Goal: Information Seeking & Learning: Learn about a topic

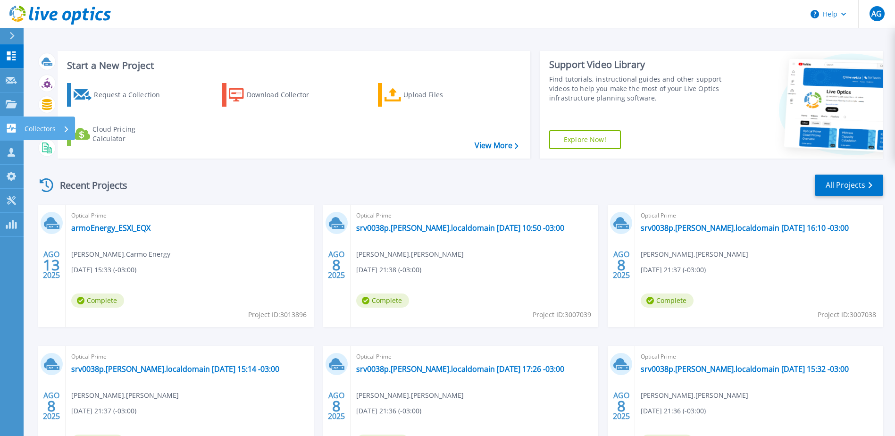
click at [12, 131] on icon at bounding box center [11, 128] width 9 height 9
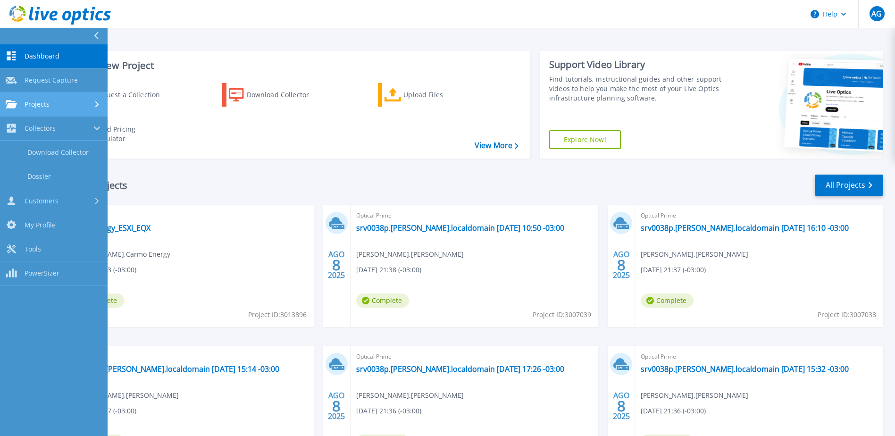
click at [47, 104] on span "Projects" at bounding box center [37, 104] width 25 height 8
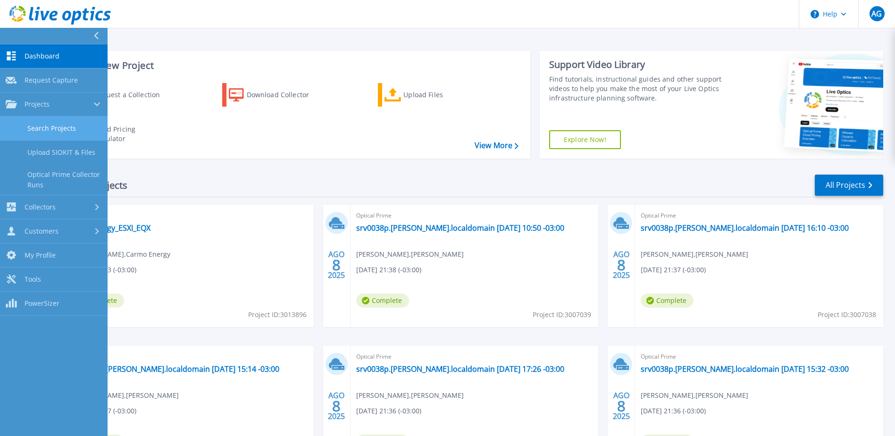
click at [56, 125] on link "Search Projects" at bounding box center [54, 129] width 108 height 24
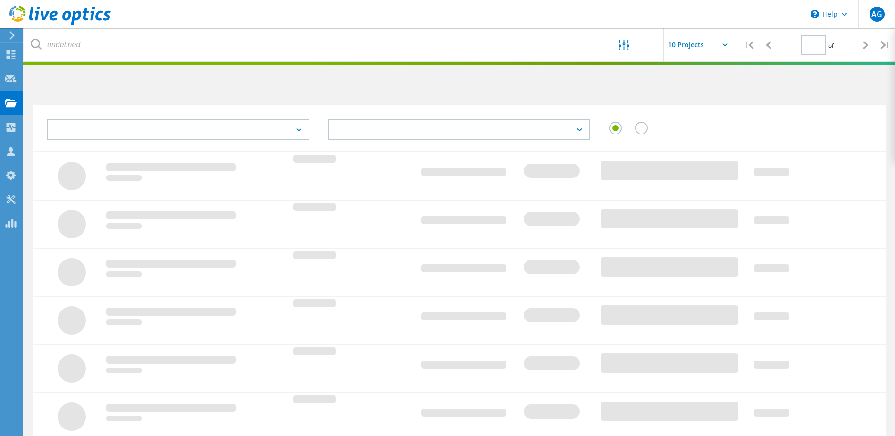
type input "1"
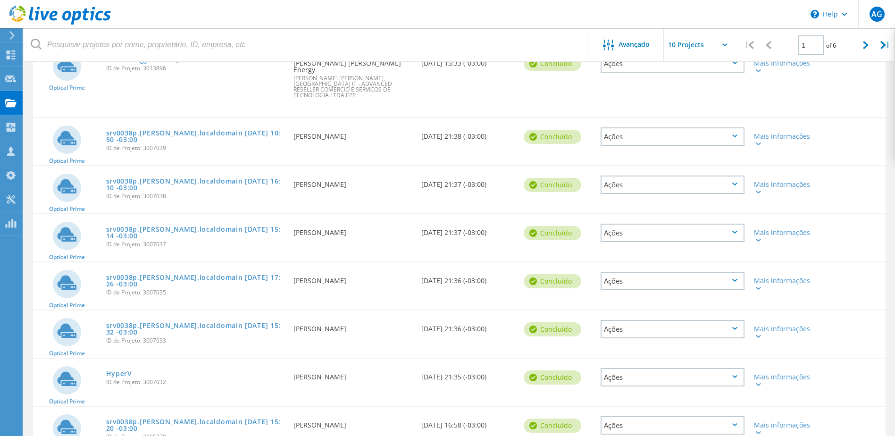
scroll to position [189, 0]
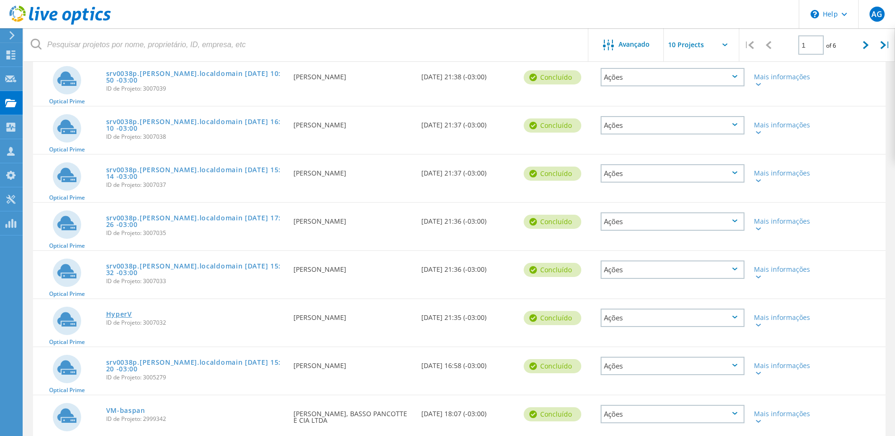
click at [122, 311] on link "HyperV" at bounding box center [119, 314] width 26 height 7
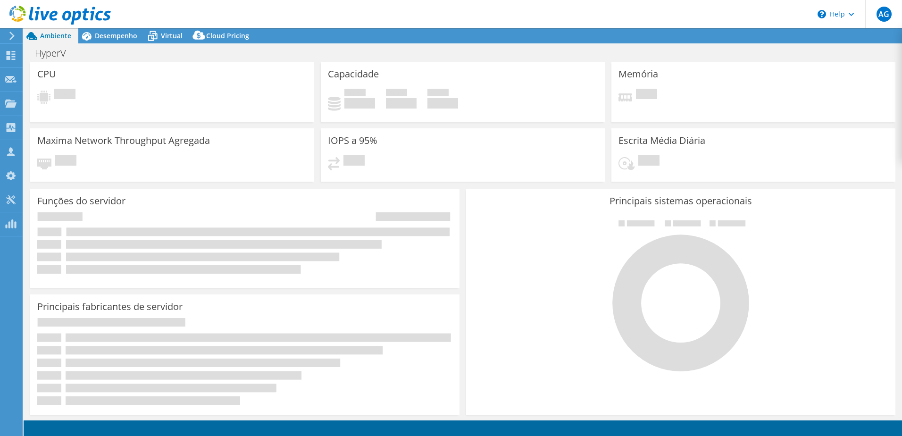
select select "USD"
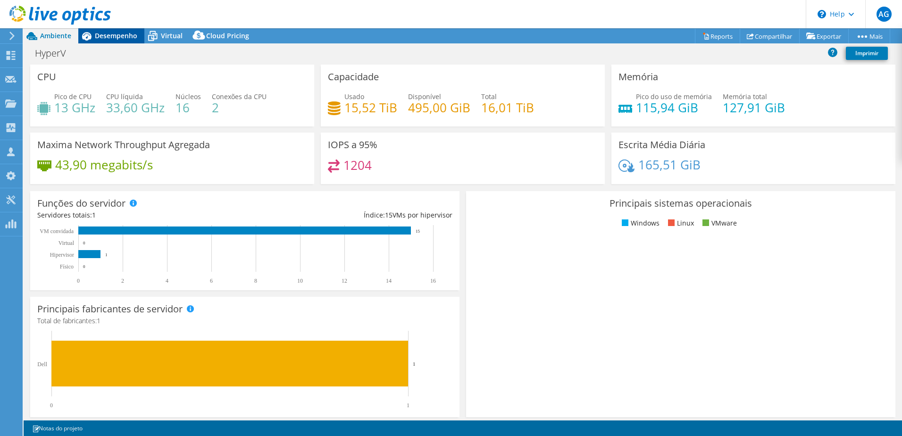
click at [106, 36] on span "Desempenho" at bounding box center [116, 35] width 42 height 9
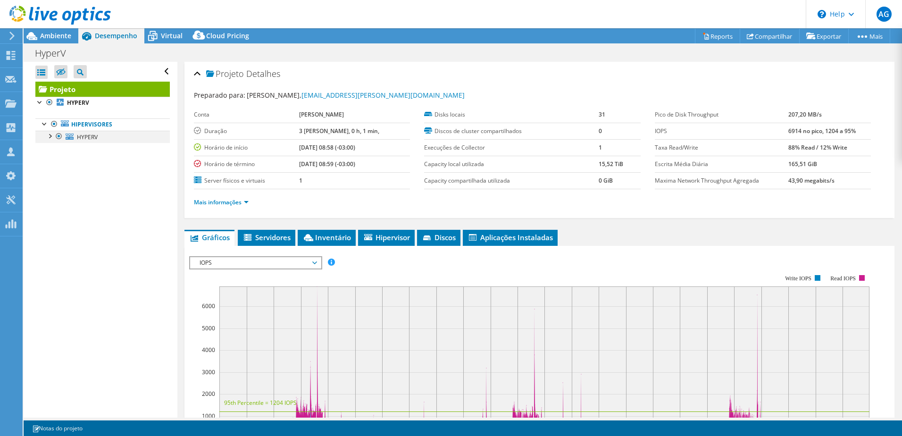
click at [52, 136] on div at bounding box center [49, 135] width 9 height 9
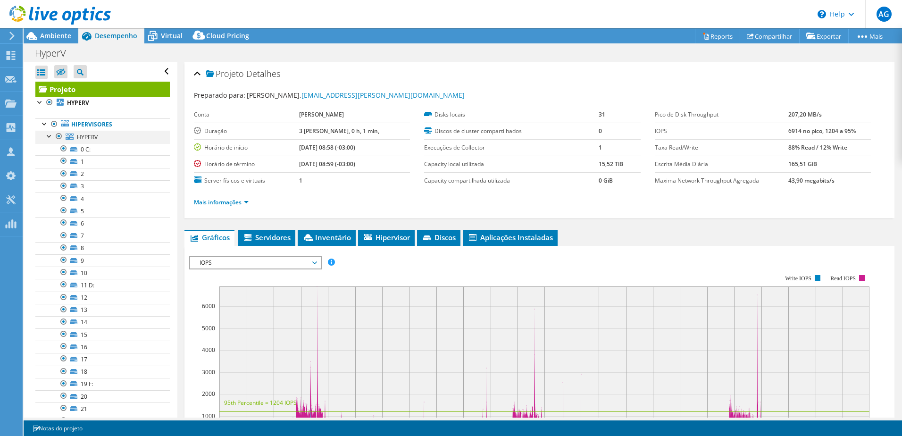
click at [49, 134] on div at bounding box center [49, 135] width 9 height 9
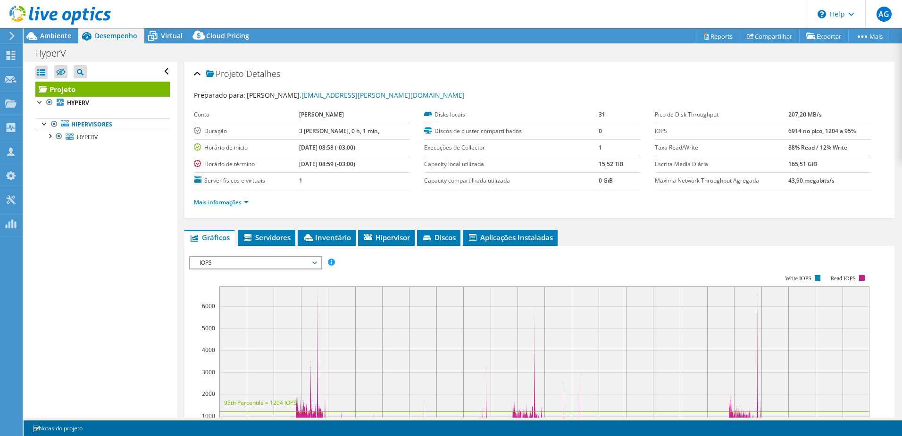
click at [239, 200] on link "Mais informações" at bounding box center [221, 202] width 55 height 8
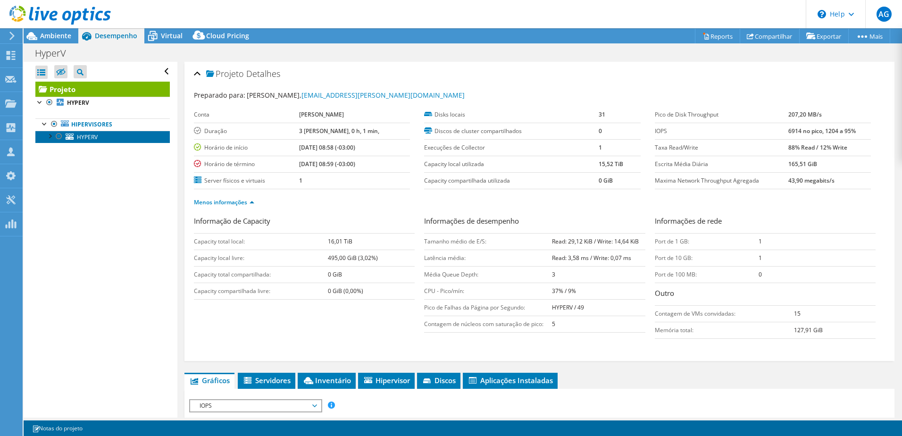
click at [95, 136] on span "HYPERV" at bounding box center [87, 137] width 21 height 8
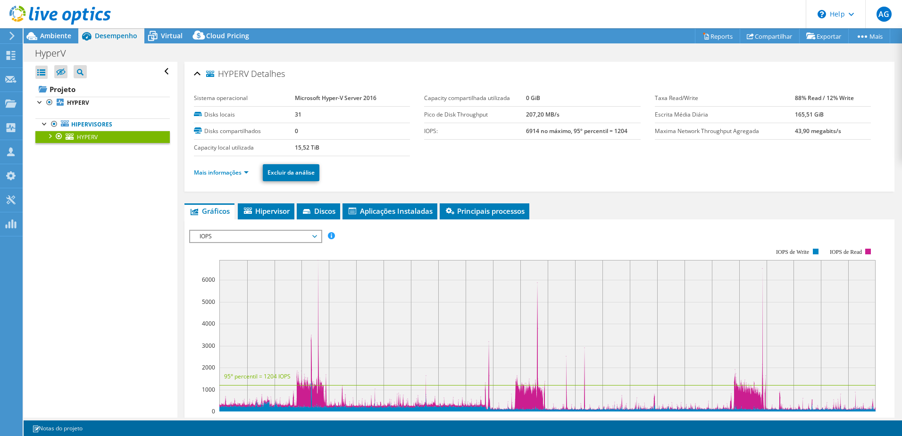
click at [239, 166] on ul "Mais informações Excluir da análise" at bounding box center [539, 171] width 691 height 19
click at [247, 172] on link "Mais informações" at bounding box center [221, 172] width 55 height 8
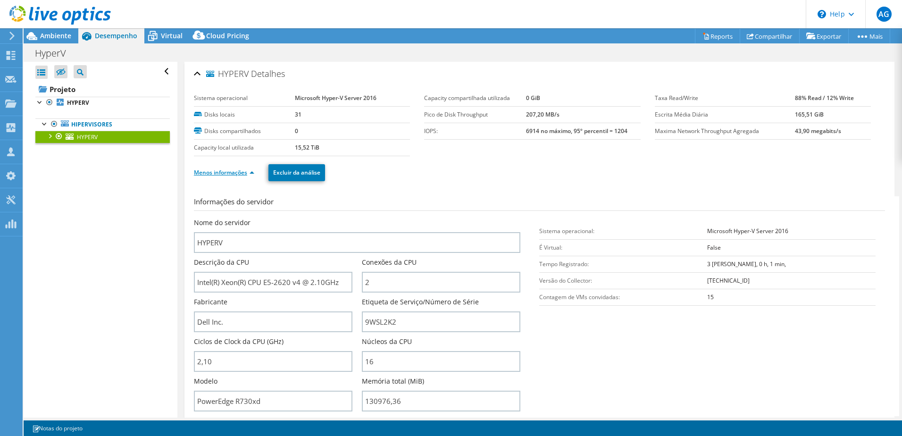
click at [247, 172] on link "Menos informações" at bounding box center [224, 172] width 60 height 8
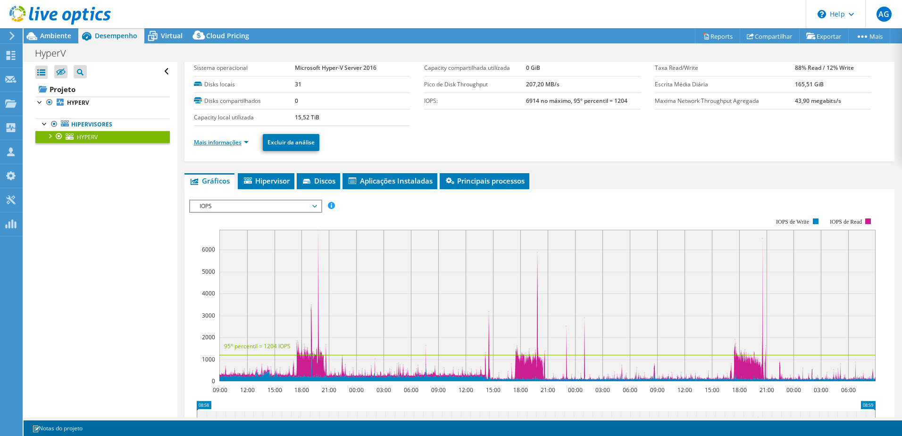
scroll to position [47, 0]
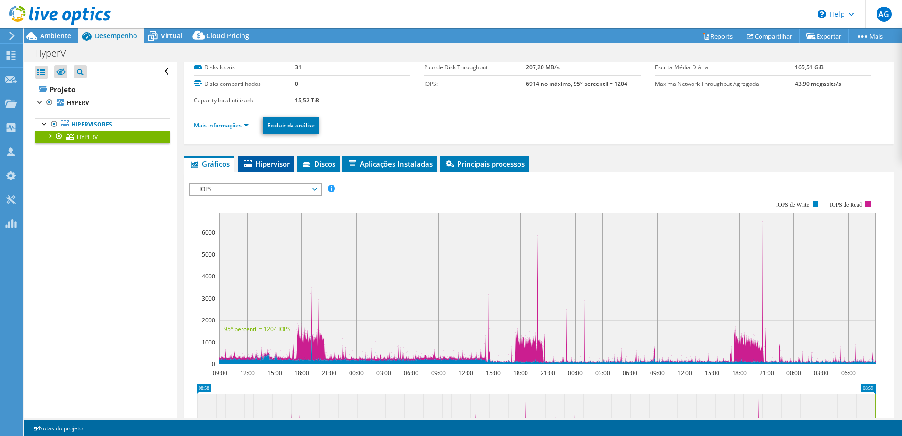
click at [255, 168] on span "Hipervisor" at bounding box center [265, 163] width 47 height 9
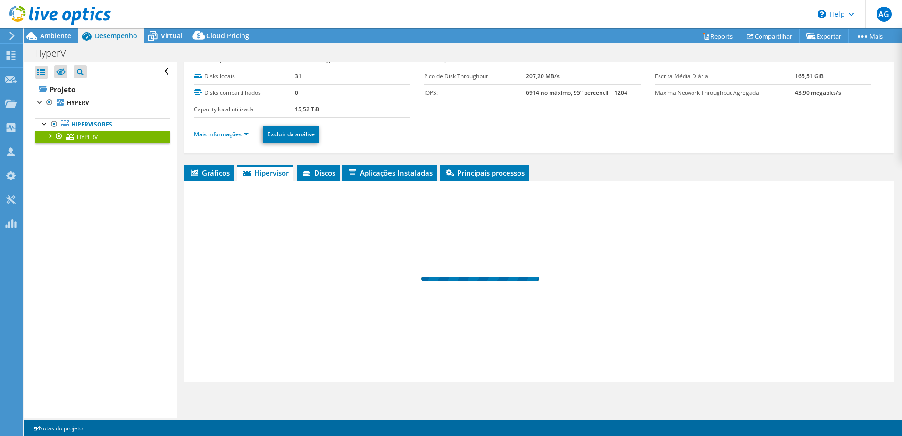
scroll to position [38, 0]
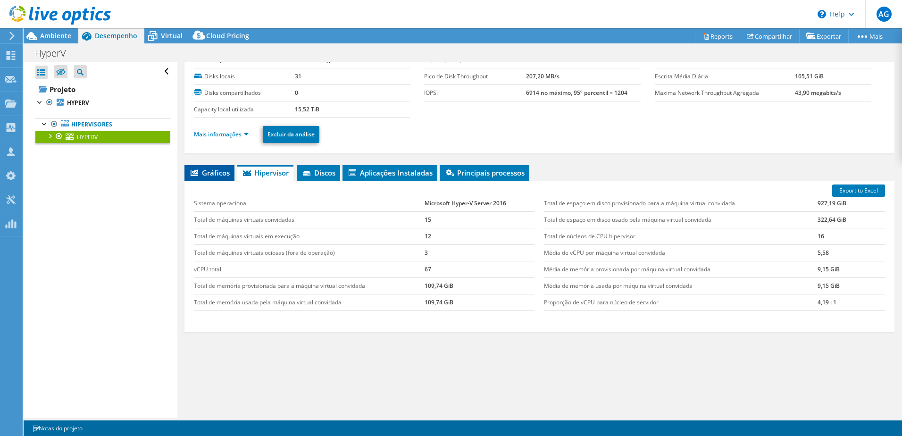
click at [213, 177] on li "Gráficos" at bounding box center [209, 173] width 50 height 16
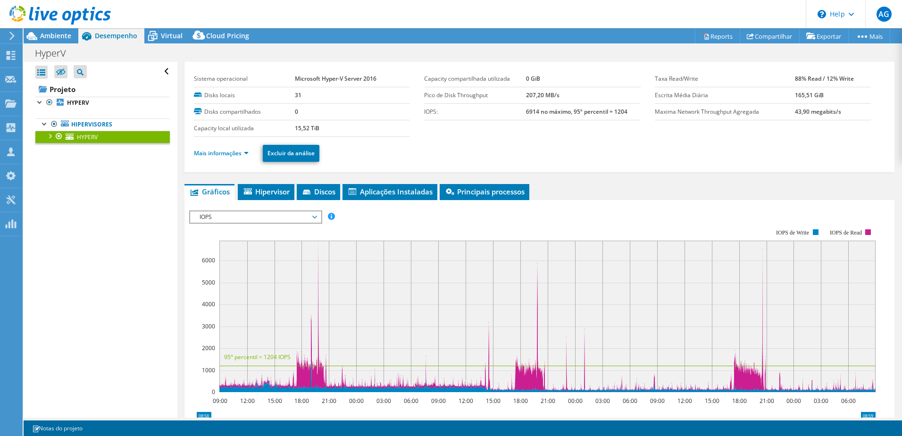
scroll to position [0, 0]
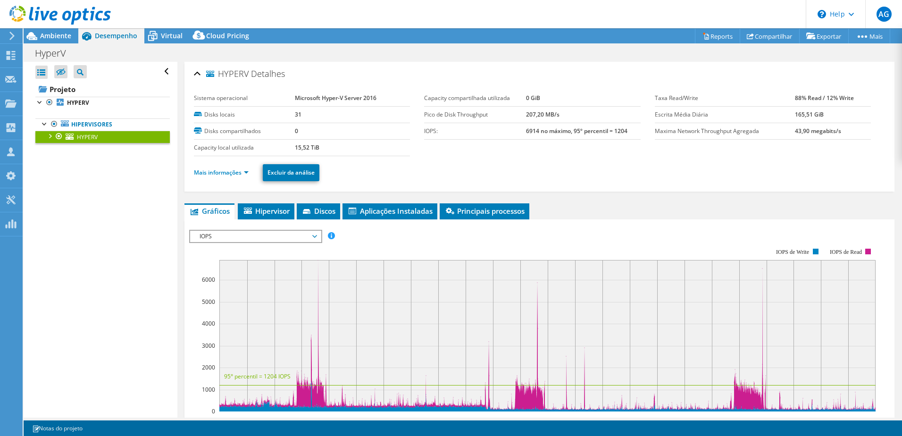
click at [298, 235] on span "IOPS" at bounding box center [255, 236] width 121 height 11
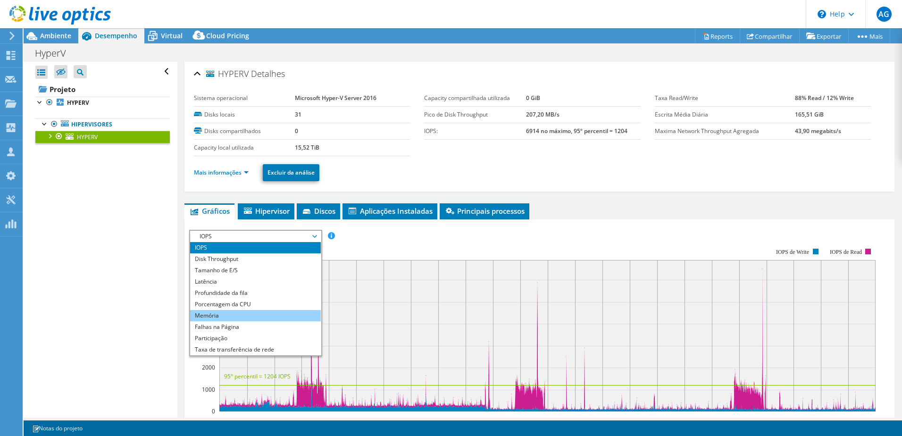
click at [232, 316] on li "Memória" at bounding box center [255, 315] width 131 height 11
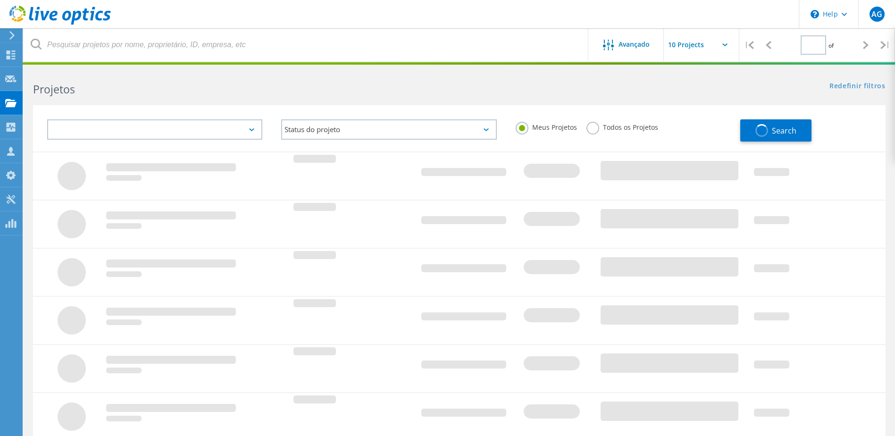
type input "1"
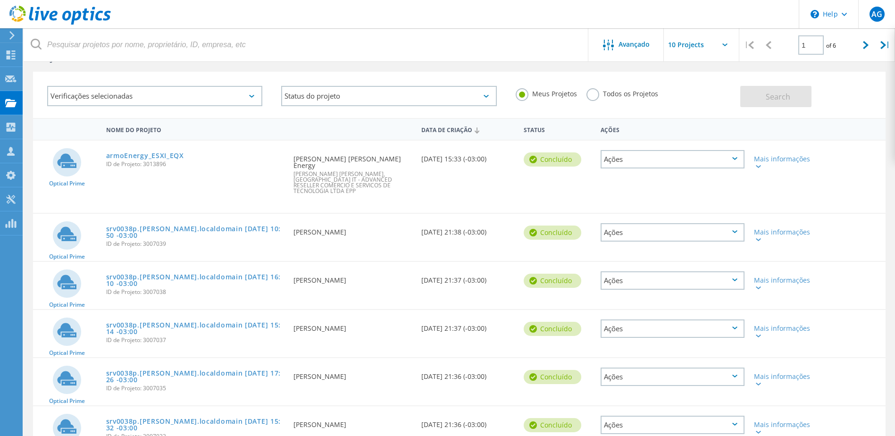
scroll to position [47, 0]
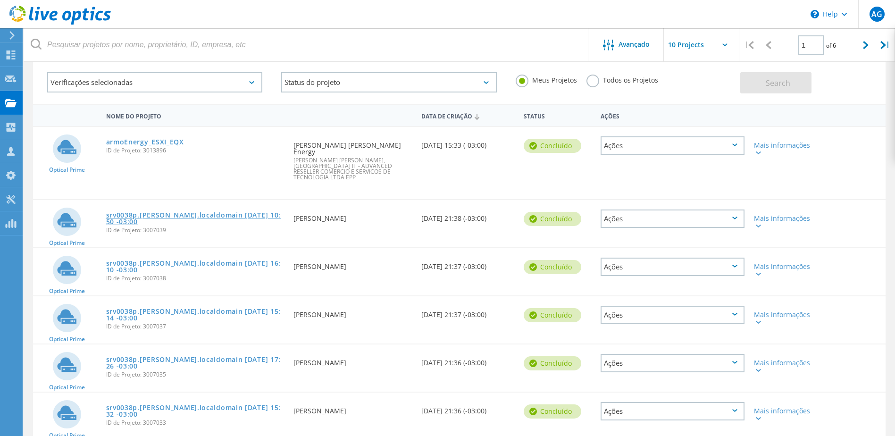
click at [204, 212] on link "srv0038p.[PERSON_NAME].localdomain [DATE] 10:50 -03:00" at bounding box center [195, 218] width 178 height 13
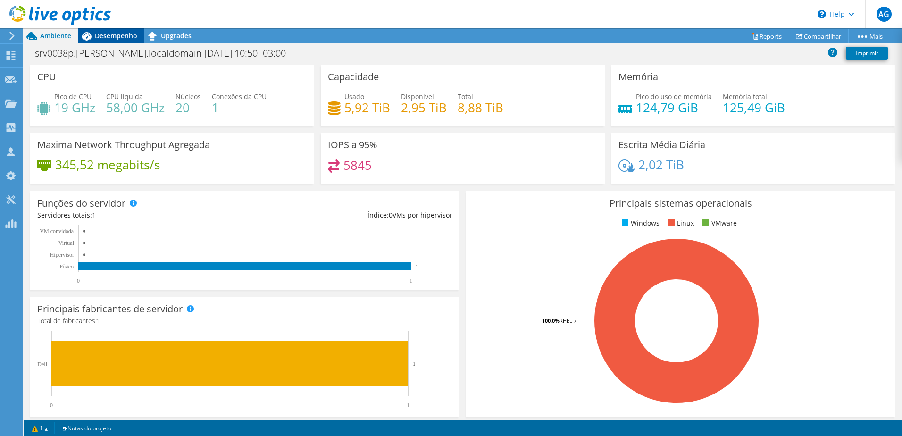
click at [124, 38] on span "Desempenho" at bounding box center [116, 35] width 42 height 9
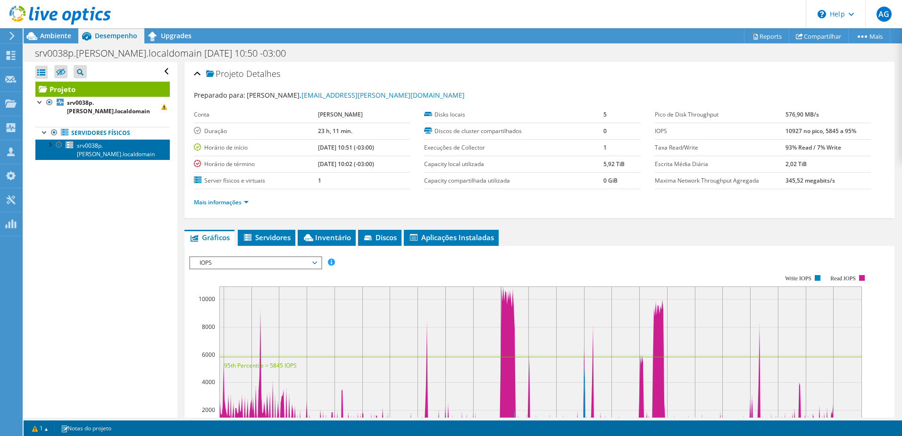
click at [121, 141] on link "srv0038p.[PERSON_NAME].localdomain" at bounding box center [102, 149] width 134 height 21
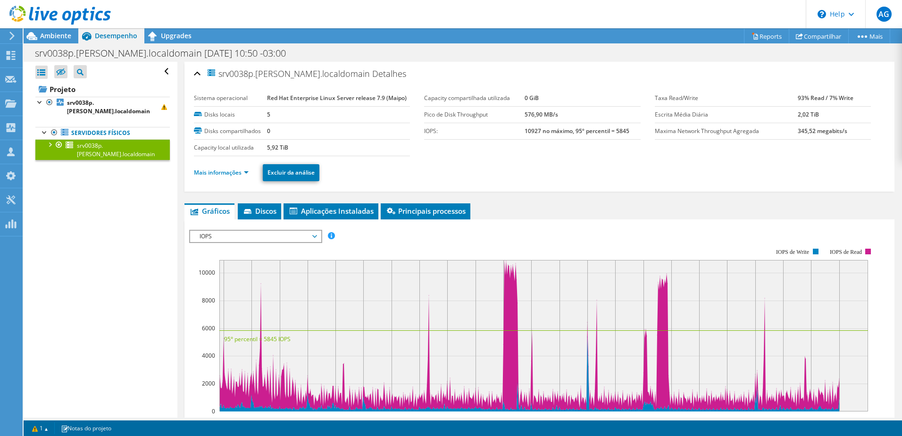
click at [305, 237] on span "IOPS" at bounding box center [255, 236] width 121 height 11
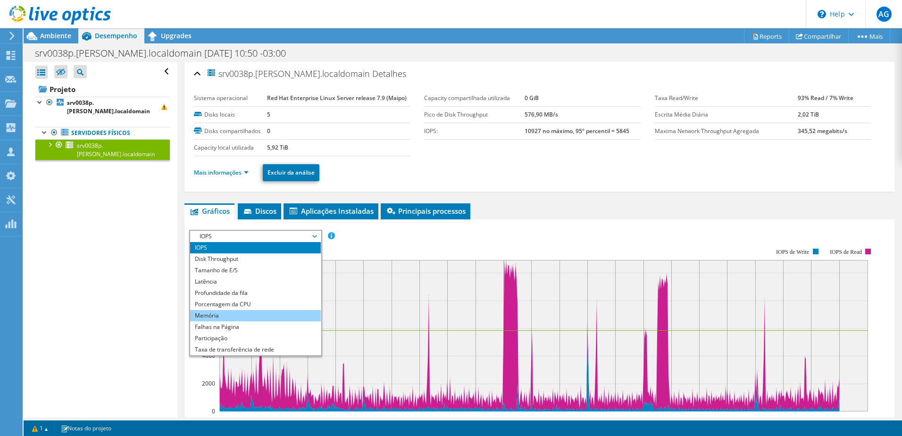
click at [250, 317] on li "Memória" at bounding box center [255, 315] width 131 height 11
